Goal: Use online tool/utility: Utilize a website feature to perform a specific function

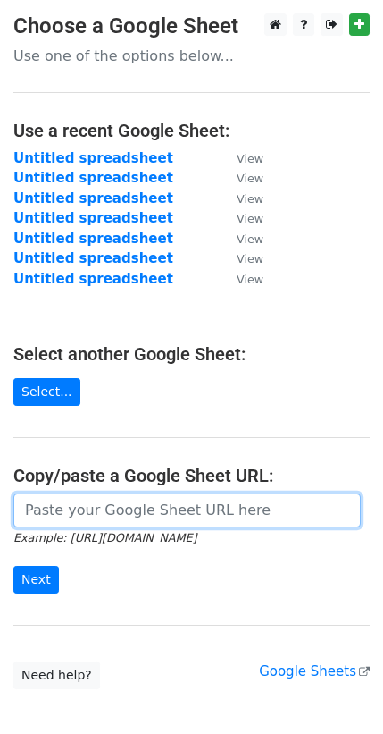
click at [47, 516] on input "url" at bounding box center [187, 510] width 348 height 34
paste input "[URL][DOMAIN_NAME]"
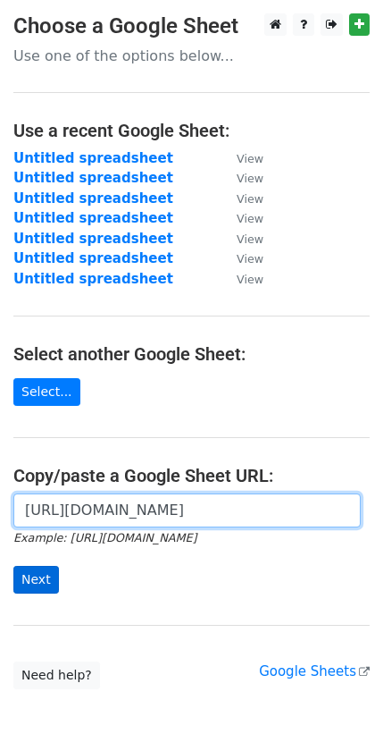
type input "[URL][DOMAIN_NAME]"
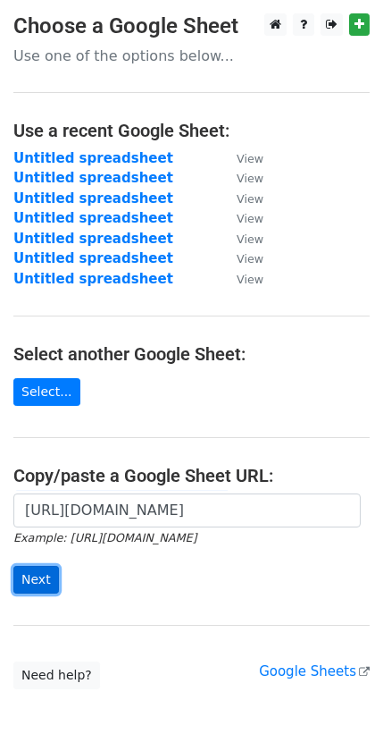
click at [20, 585] on input "Next" at bounding box center [36, 580] width 46 height 28
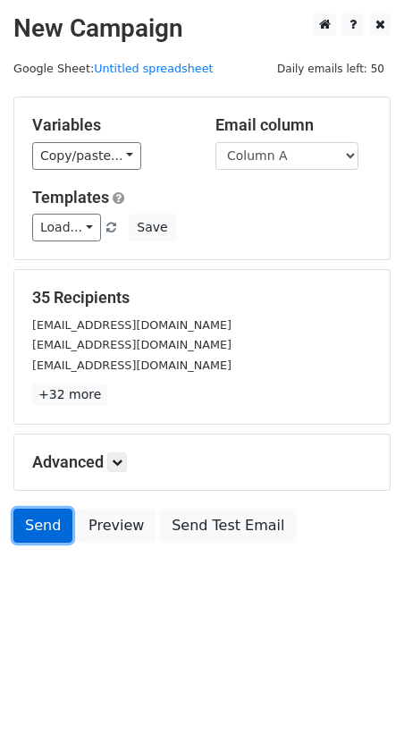
click at [41, 519] on link "Send" at bounding box center [42, 526] width 59 height 34
